Goal: Transaction & Acquisition: Subscribe to service/newsletter

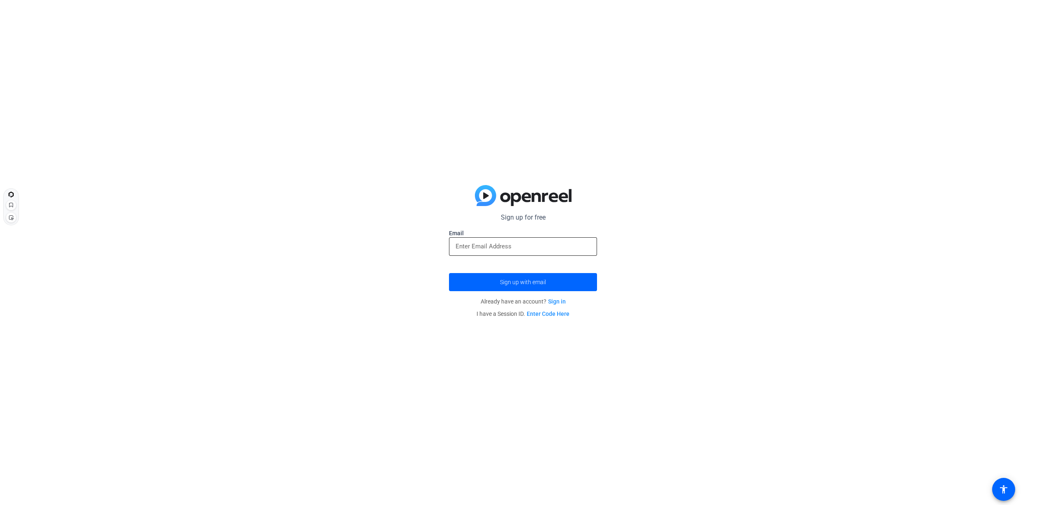
click at [513, 241] on div at bounding box center [523, 246] width 135 height 19
click at [521, 252] on div at bounding box center [523, 246] width 135 height 19
click at [484, 249] on input "email" at bounding box center [523, 246] width 135 height 10
type input "[EMAIL_ADDRESS][DOMAIN_NAME]"
click at [521, 278] on span "submit" at bounding box center [523, 282] width 148 height 20
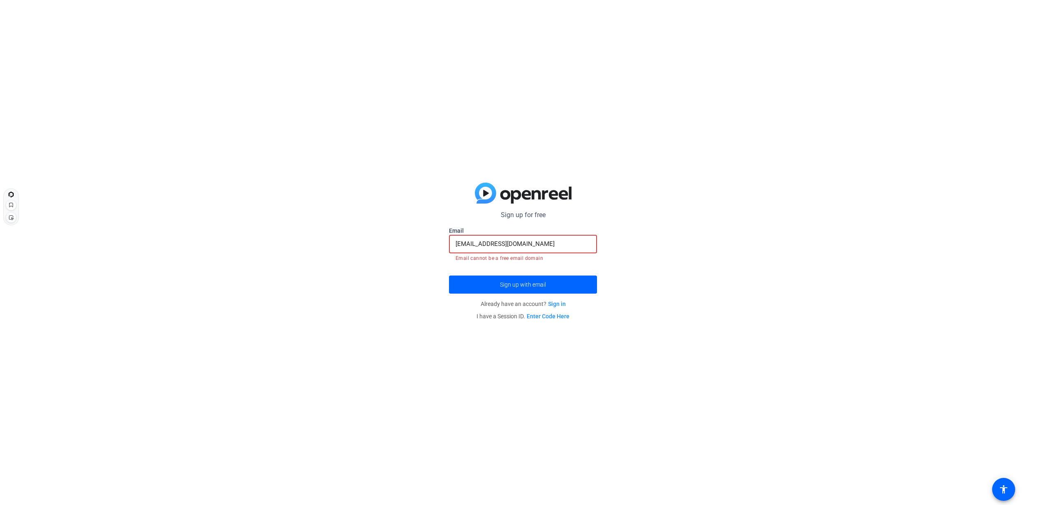
drag, startPoint x: 543, startPoint y: 245, endPoint x: 327, endPoint y: 239, distance: 216.0
click at [327, 239] on div "Sign up for free [EMAIL_ADDRESS][DOMAIN_NAME] Email [EMAIL_ADDRESS][DOMAIN_NAME…" at bounding box center [523, 252] width 1046 height 505
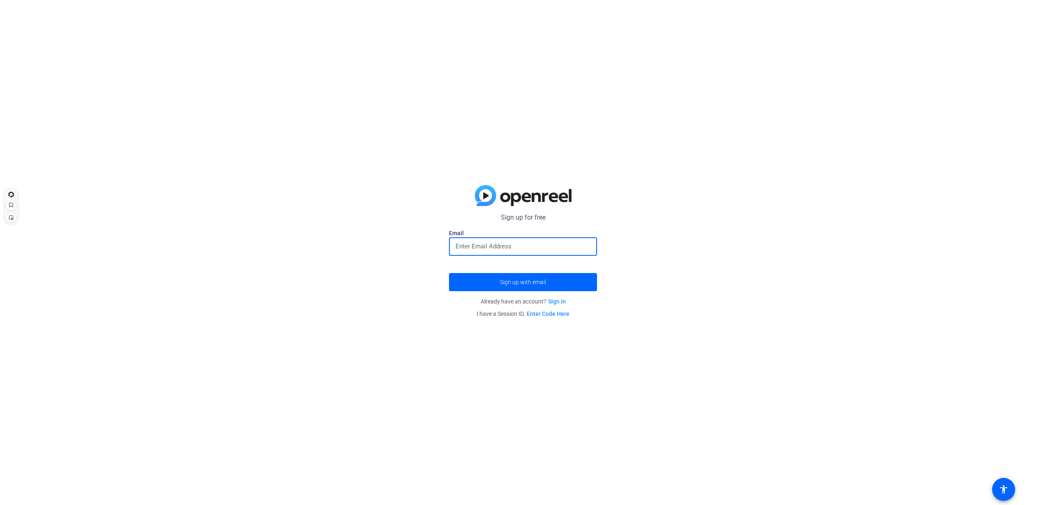
click at [470, 245] on input "email" at bounding box center [523, 246] width 135 height 10
type input "[PERSON_NAME][EMAIL_ADDRESS][DOMAIN_NAME]"
click at [511, 282] on span "Sign up with email" at bounding box center [523, 282] width 46 height 0
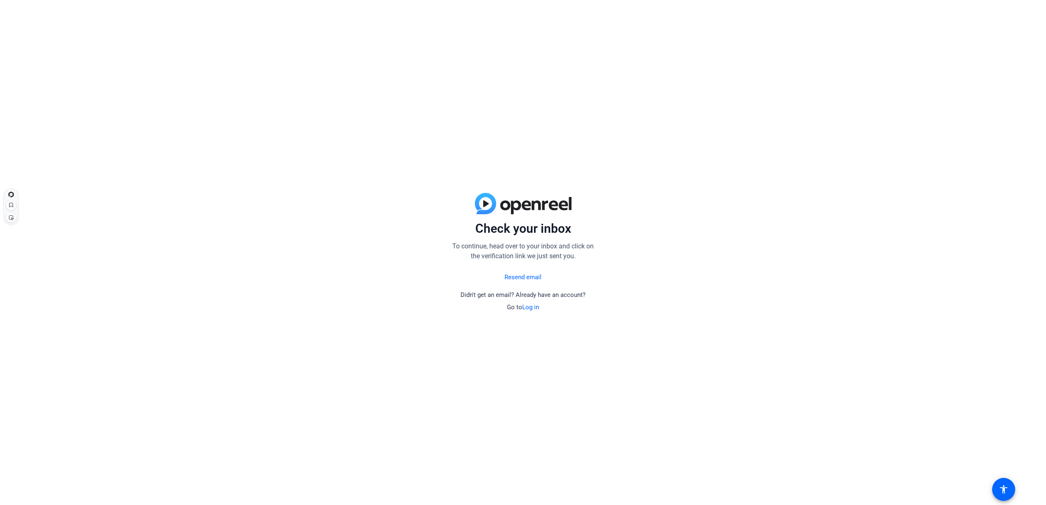
click at [521, 306] on span "Go to Log in" at bounding box center [523, 306] width 32 height 7
click at [530, 305] on link "Log in" at bounding box center [530, 306] width 17 height 7
